Goal: Navigation & Orientation: Find specific page/section

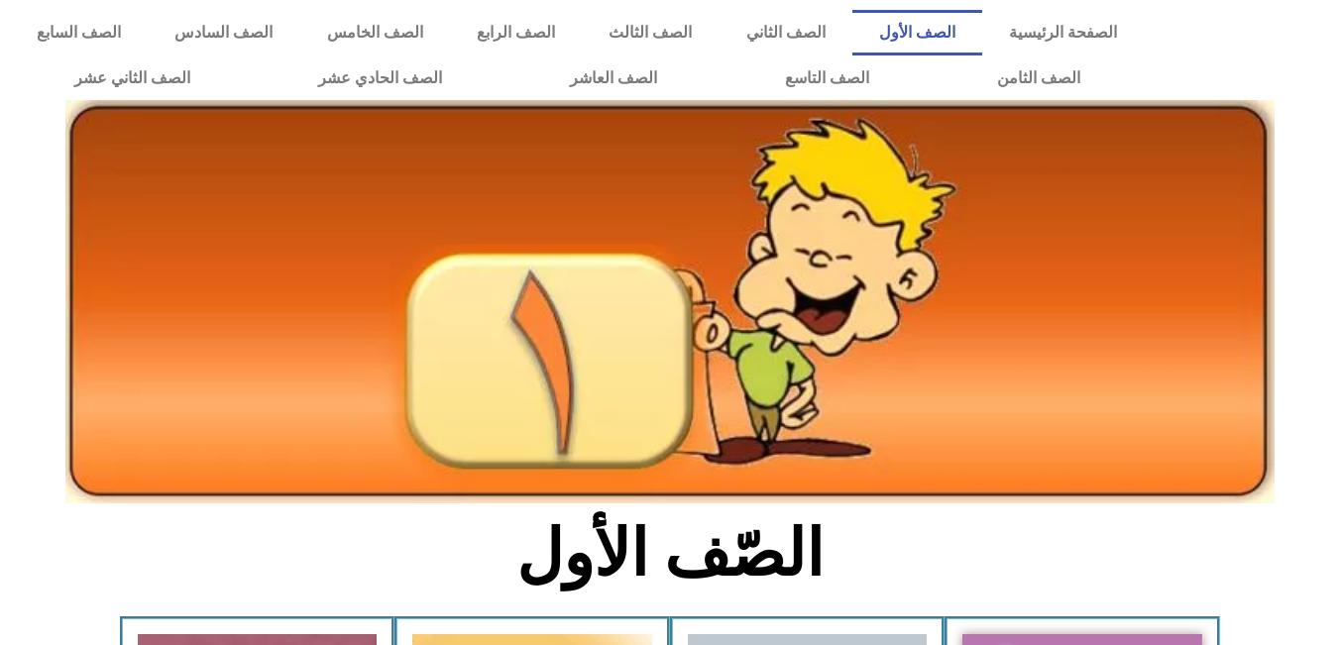
scroll to position [495, 0]
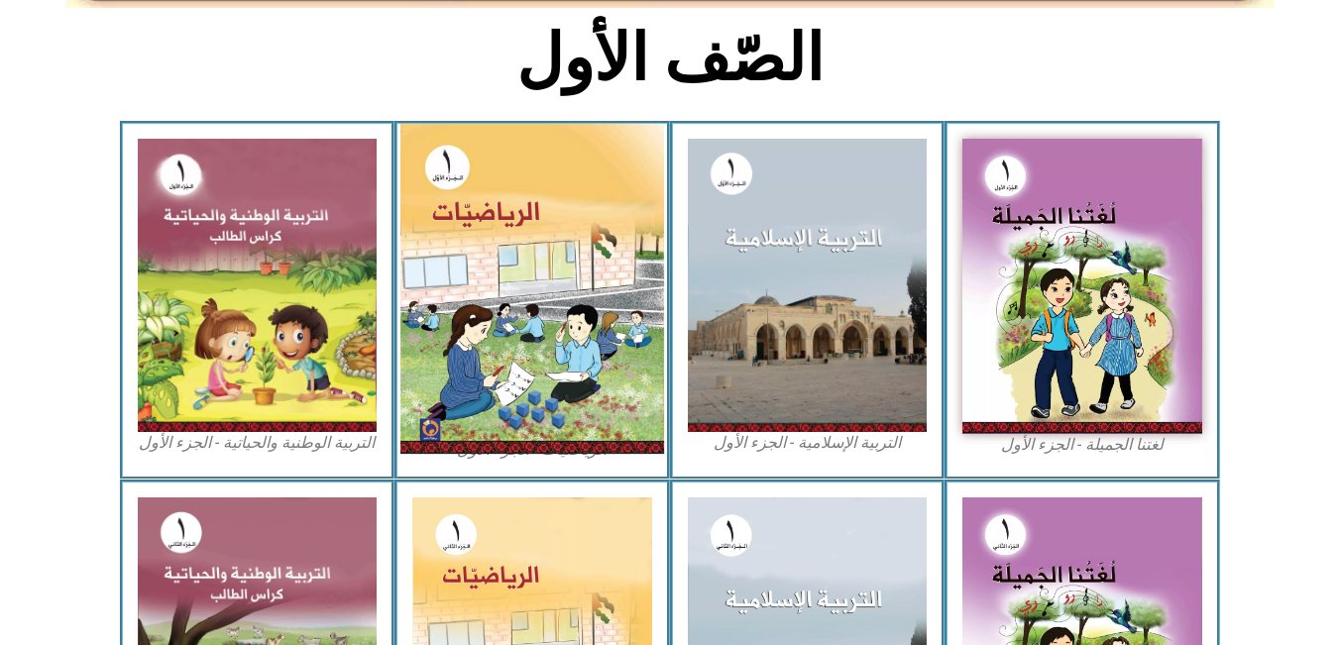
click at [501, 272] on img at bounding box center [532, 289] width 264 height 330
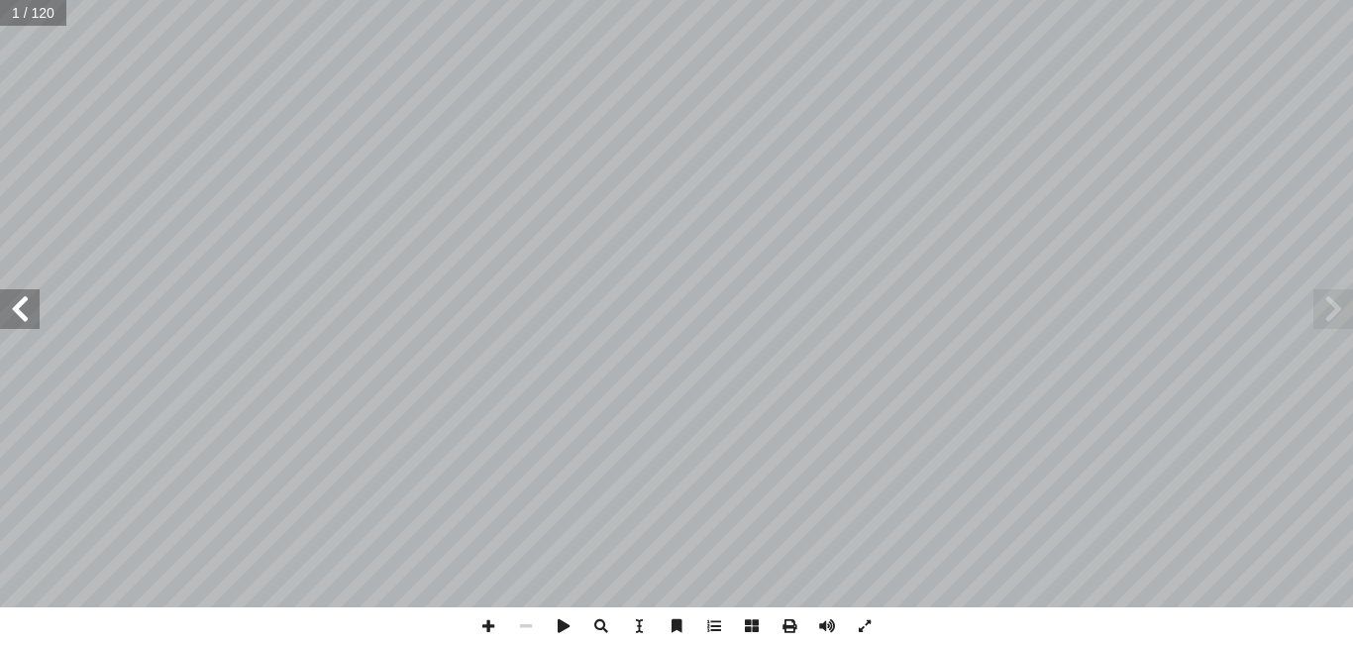
click at [0, 309] on span at bounding box center [20, 309] width 40 height 40
